Goal: Entertainment & Leisure: Browse casually

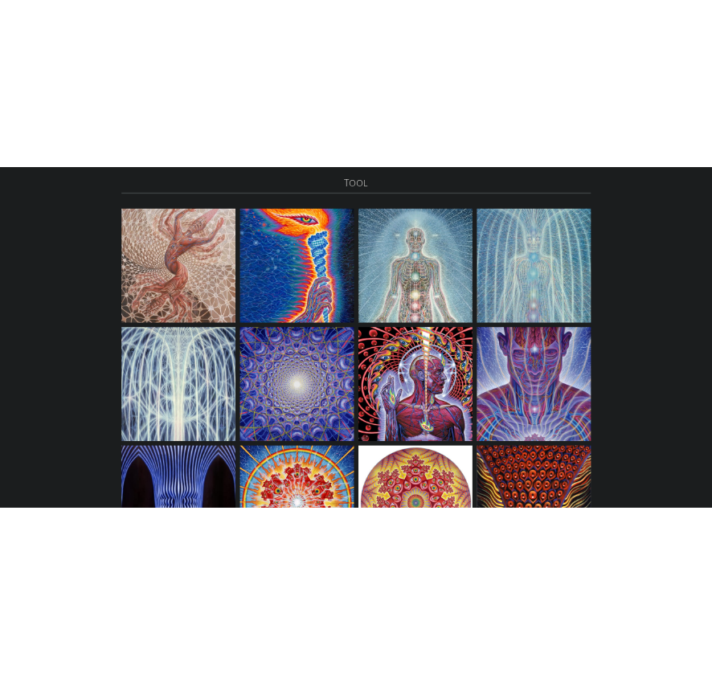
scroll to position [35, 0]
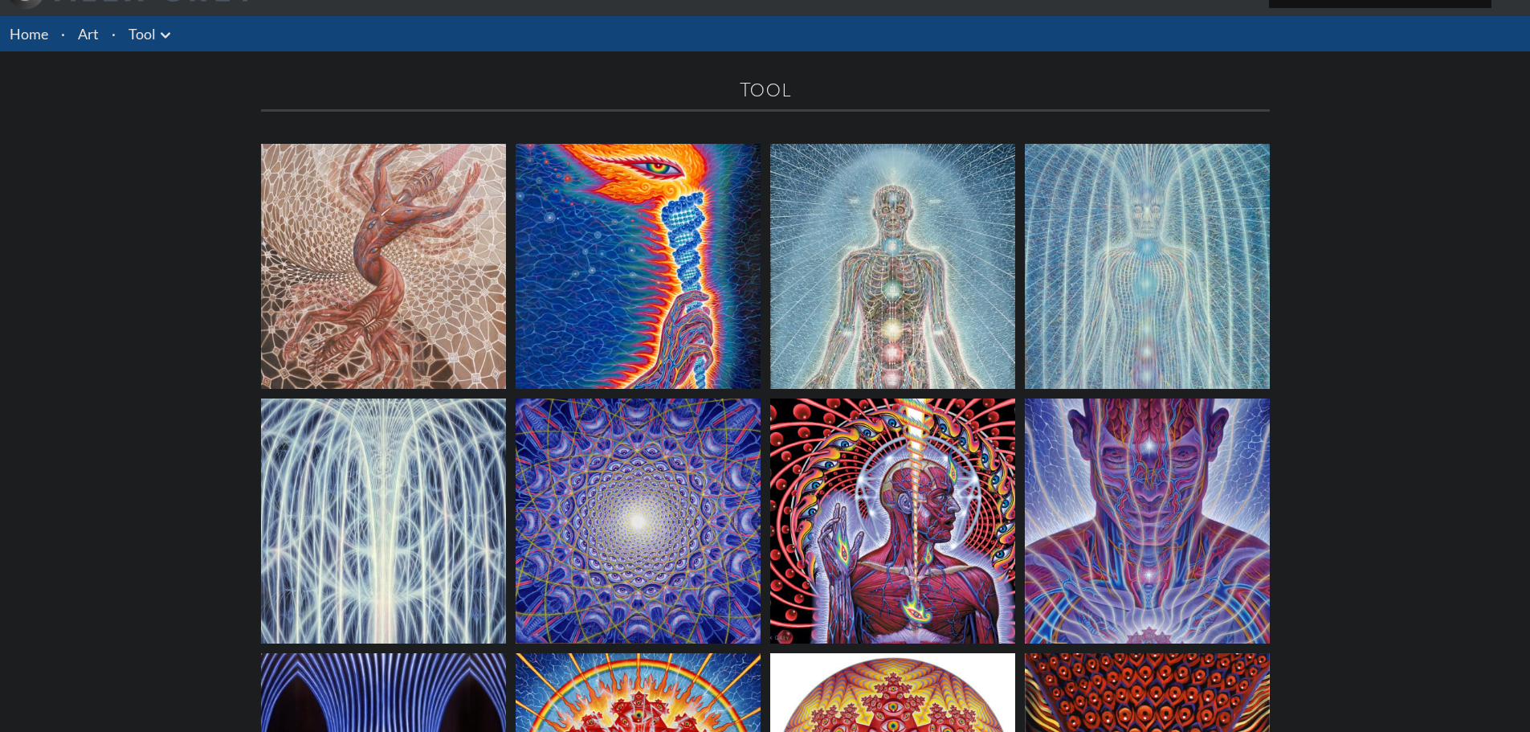
click at [1169, 435] on img at bounding box center [1147, 520] width 245 height 245
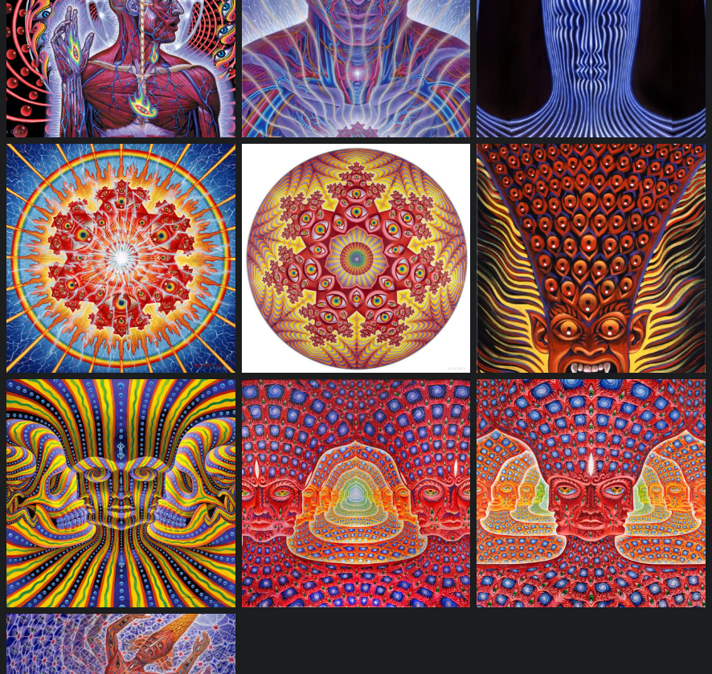
scroll to position [720, 0]
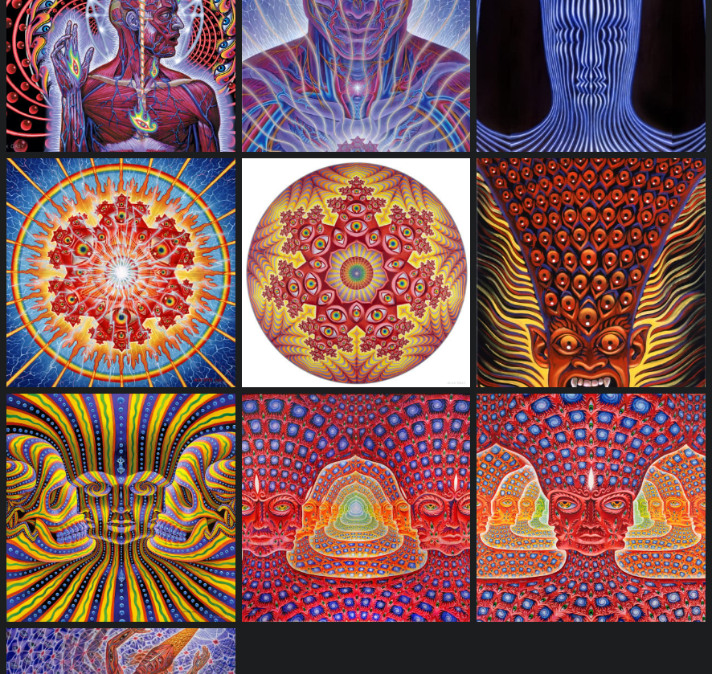
click at [180, 226] on img at bounding box center [120, 272] width 229 height 229
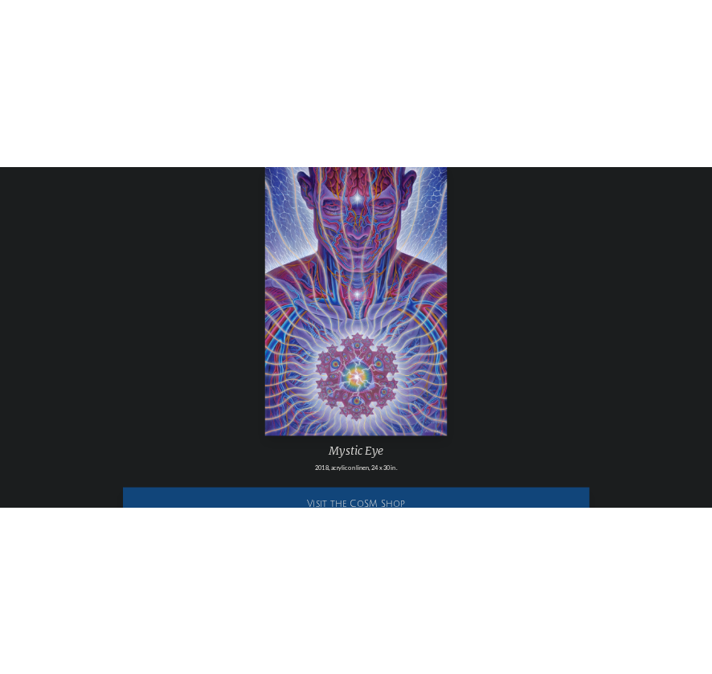
scroll to position [80, 0]
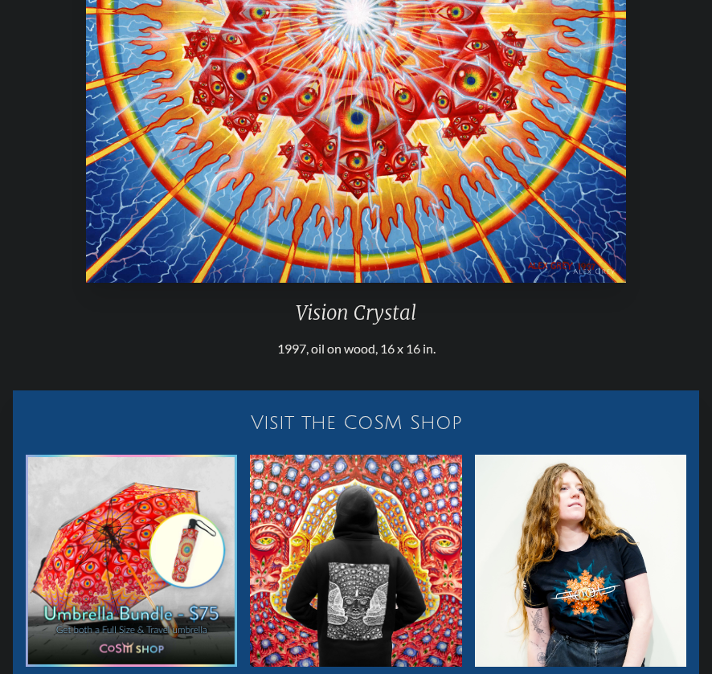
scroll to position [80, 0]
